Goal: Task Accomplishment & Management: Use online tool/utility

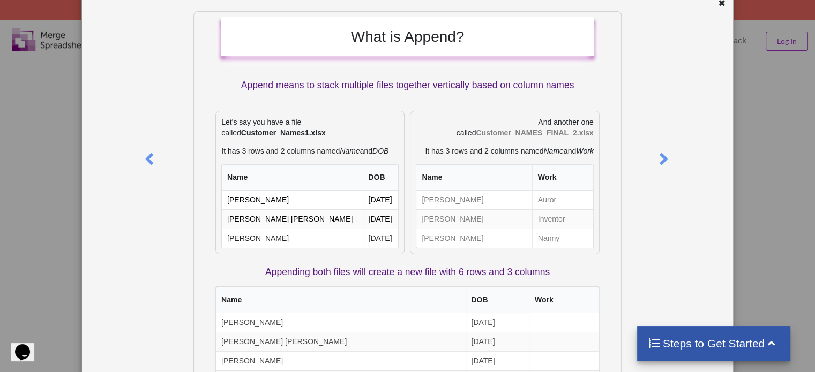
scroll to position [40, 0]
click at [718, 3] on icon at bounding box center [721, 1] width 9 height 7
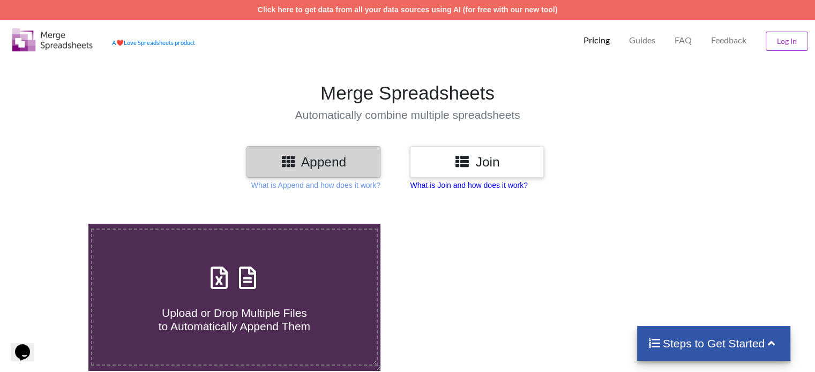
click at [473, 185] on p "What is Join and how does it work?" at bounding box center [468, 185] width 117 height 11
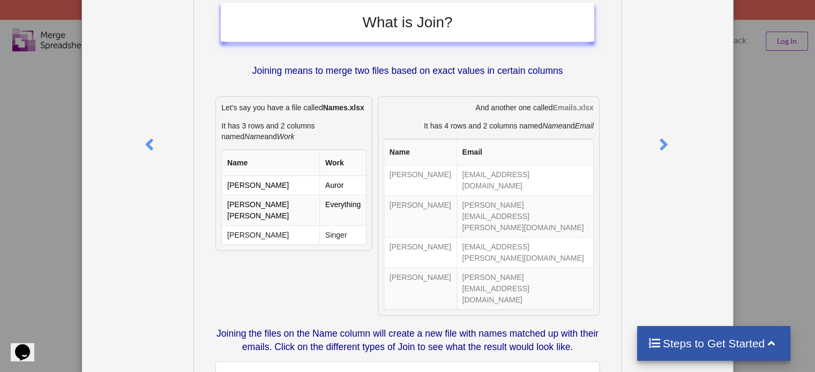
scroll to position [0, 0]
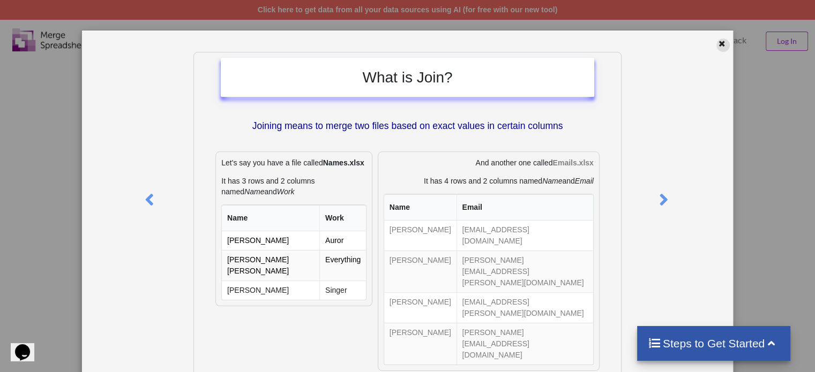
click at [720, 43] on icon at bounding box center [721, 42] width 9 height 7
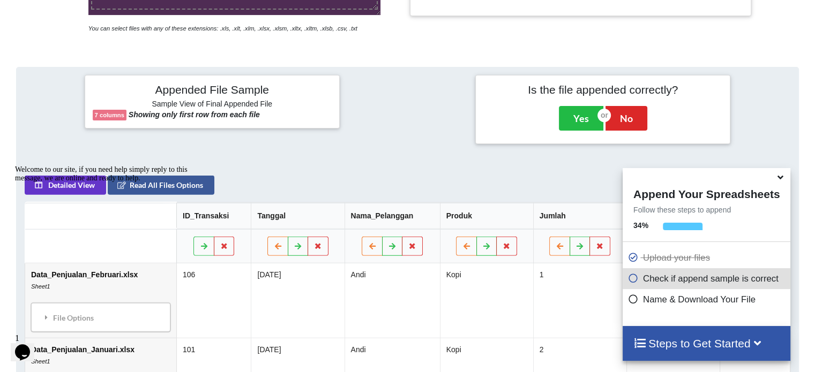
scroll to position [356, 0]
click at [744, 36] on div "Add More Files to Automatically Append with Current You can select files with a…" at bounding box center [407, 218] width 815 height 744
click at [572, 117] on button "Yes" at bounding box center [581, 119] width 44 height 25
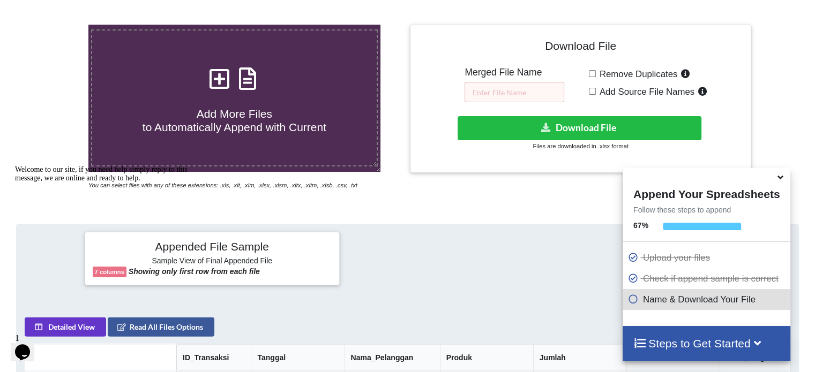
scroll to position [201, 0]
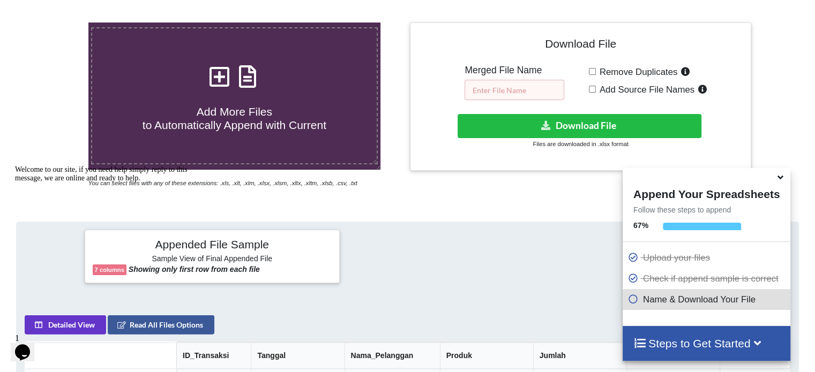
click at [530, 86] on input "text" at bounding box center [514, 90] width 100 height 20
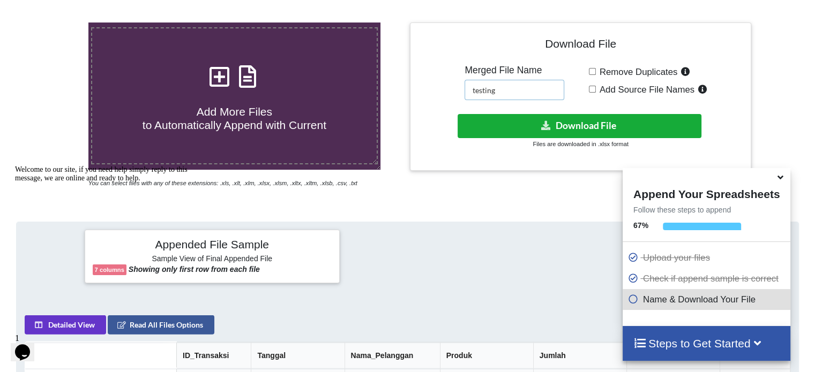
type input "testing"
click at [583, 125] on button "Download File" at bounding box center [579, 126] width 244 height 24
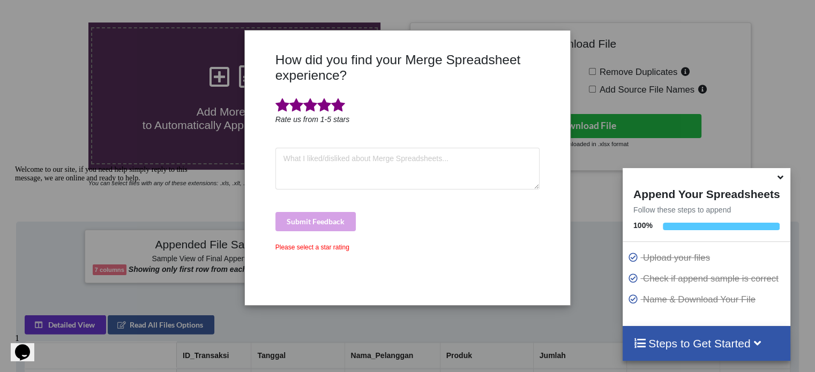
click at [336, 109] on span at bounding box center [338, 105] width 14 height 15
